Goal: Navigation & Orientation: Find specific page/section

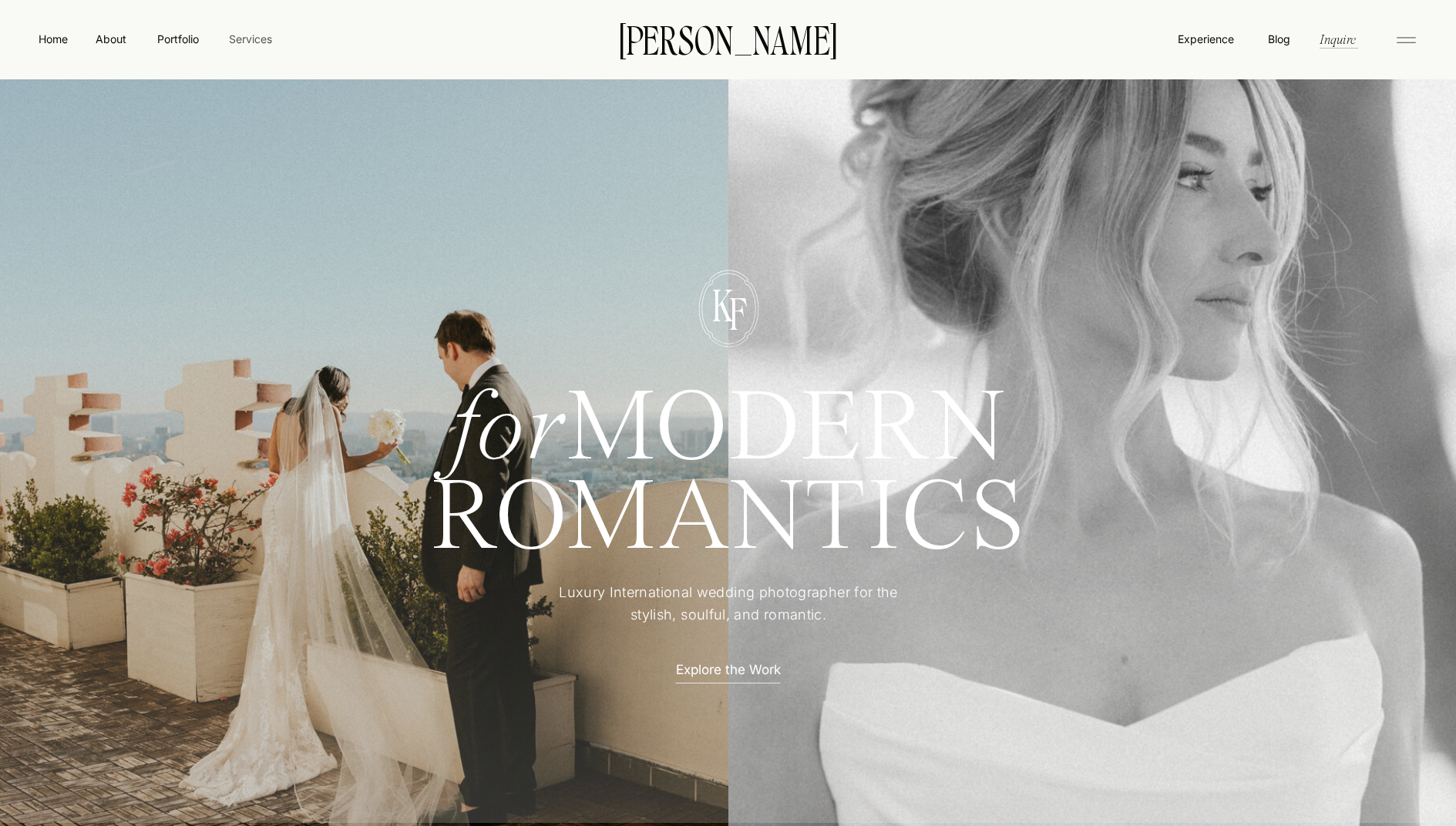
click at [245, 39] on nav "Services" at bounding box center [250, 38] width 46 height 16
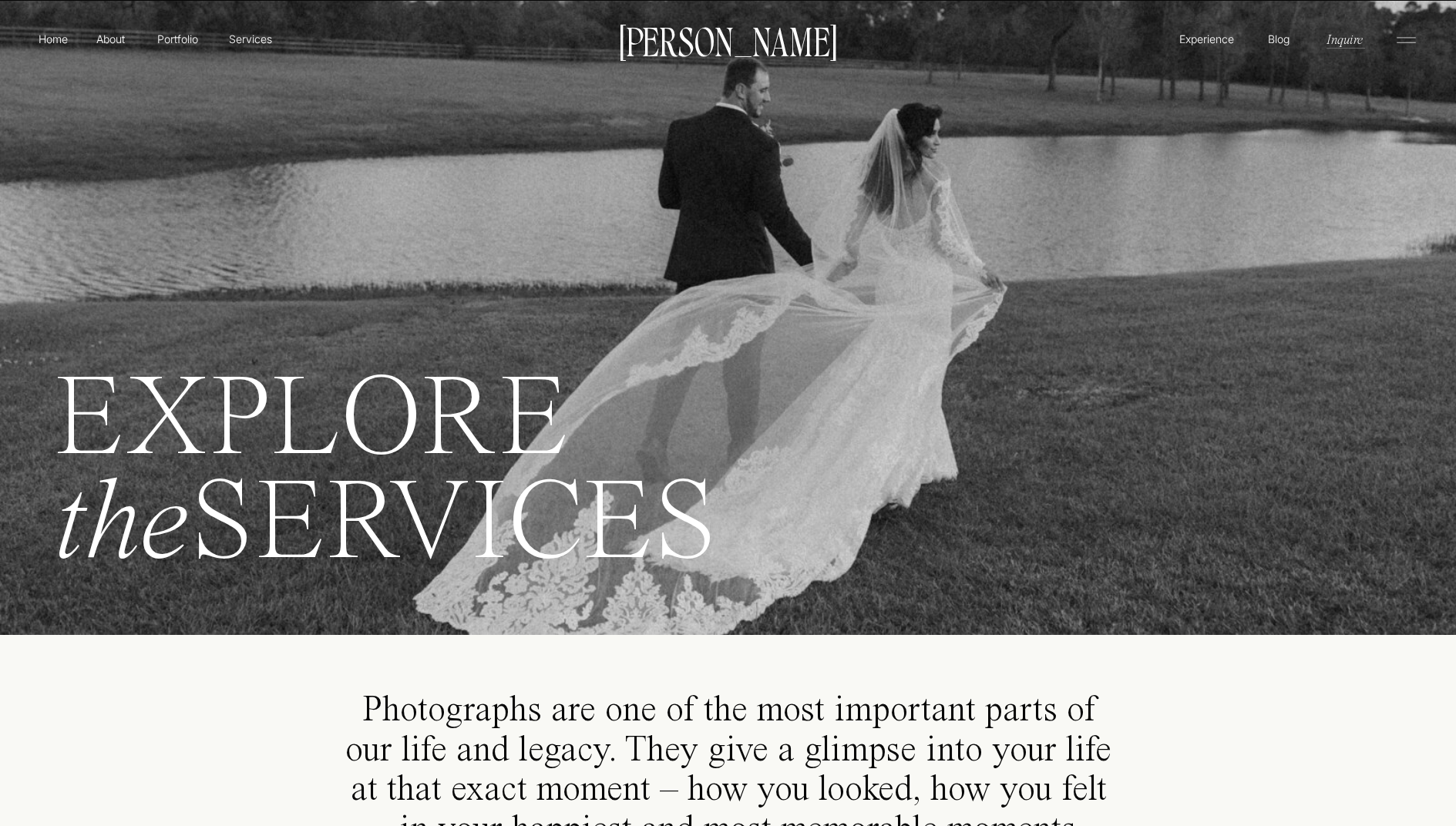
click at [1190, 38] on p "Experience" at bounding box center [1207, 38] width 59 height 16
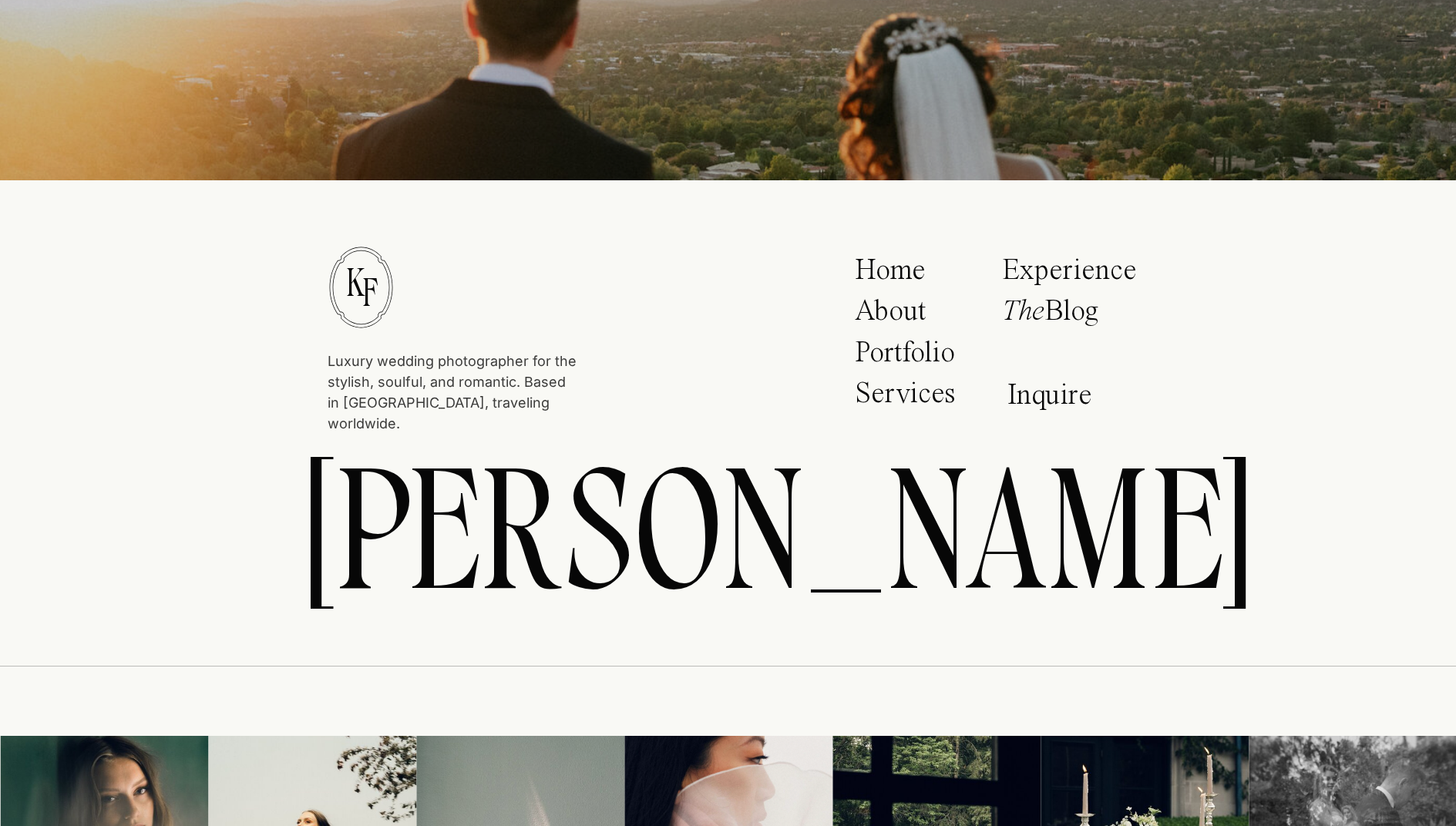
scroll to position [9947, 0]
